Goal: Find specific page/section

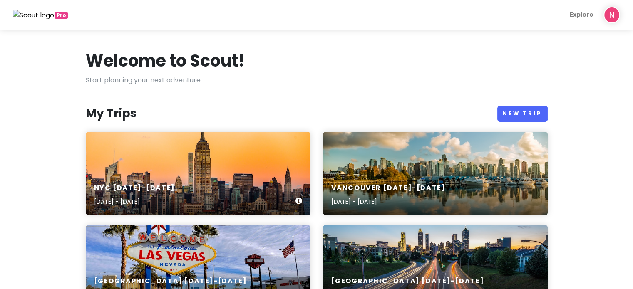
click at [200, 137] on div "NYC [DATE]-[DATE] [DATE] - [DATE]" at bounding box center [198, 173] width 225 height 83
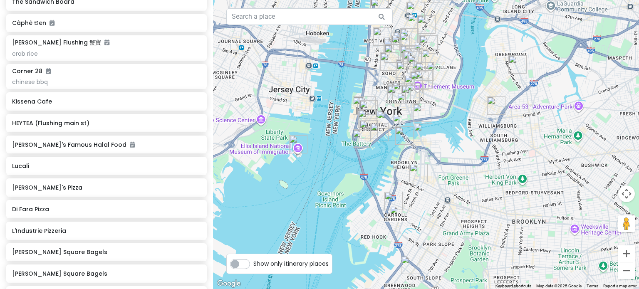
scroll to position [1582, 0]
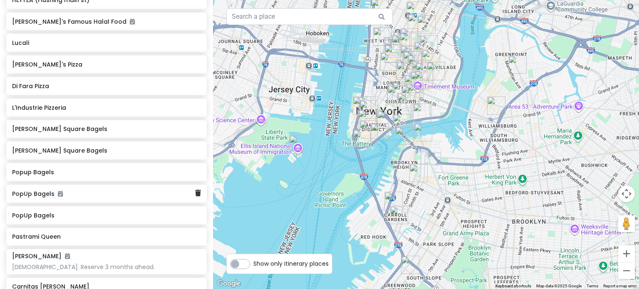
click at [70, 193] on h6 "PopUp Bagels" at bounding box center [103, 193] width 183 height 7
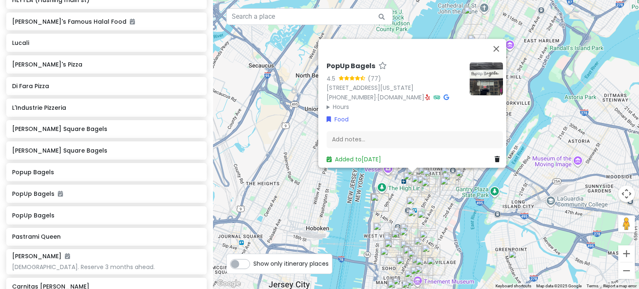
click at [485, 66] on img at bounding box center [486, 78] width 33 height 33
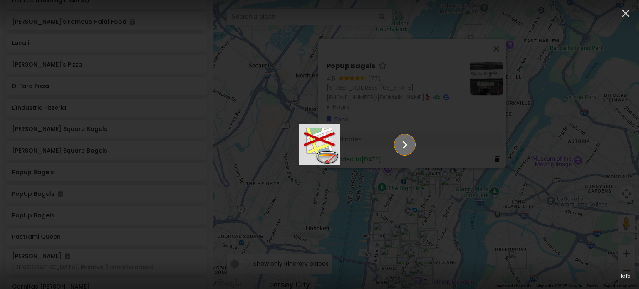
click at [413, 146] on icon "Show slide 2 of 5" at bounding box center [405, 145] width 16 height 20
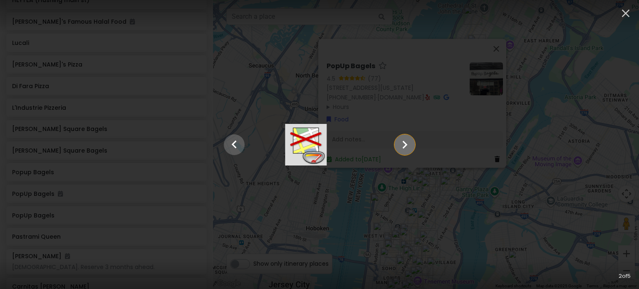
click at [413, 147] on icon "Show slide 3 of 5" at bounding box center [405, 145] width 16 height 20
click at [413, 147] on icon "Show slide 4 of 5" at bounding box center [405, 145] width 16 height 20
click at [413, 147] on icon "Show slide 5 of 5" at bounding box center [405, 145] width 16 height 20
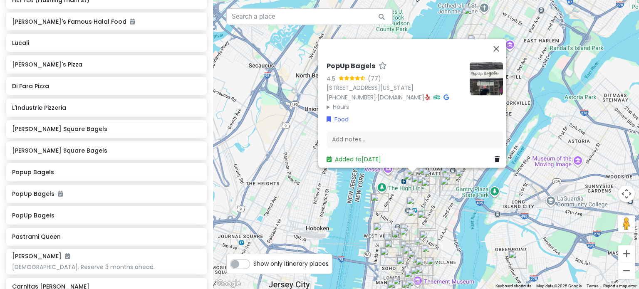
click at [539, 102] on div "PopUp Bagels 4.5 (77) [STREET_ADDRESS][US_STATE] [PHONE_NUMBER] · [DOMAIN_NAME]…" at bounding box center [426, 144] width 426 height 289
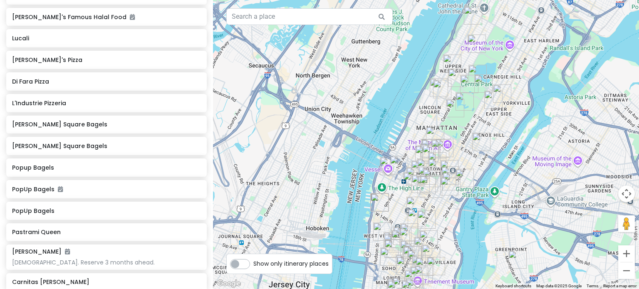
scroll to position [1624, 0]
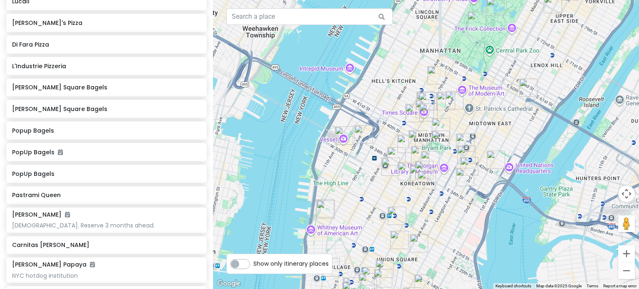
drag, startPoint x: 441, startPoint y: 208, endPoint x: 469, endPoint y: 99, distance: 112.6
click at [468, 101] on div at bounding box center [426, 144] width 426 height 289
